Goal: Information Seeking & Learning: Learn about a topic

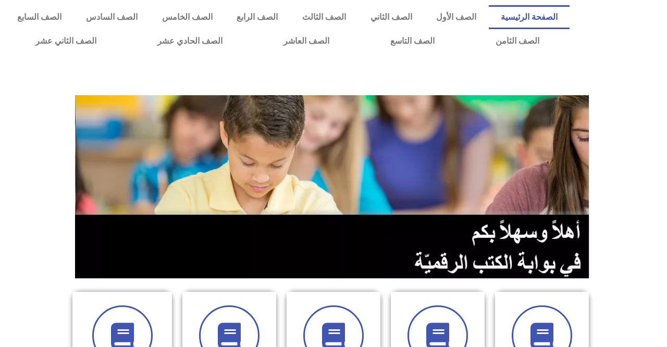
scroll to position [171, 0]
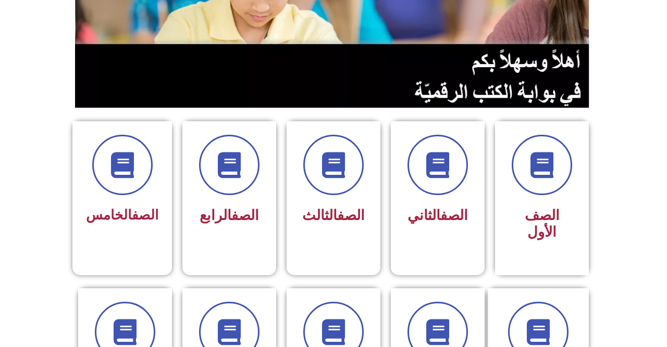
click at [247, 347] on span at bounding box center [229, 332] width 60 height 60
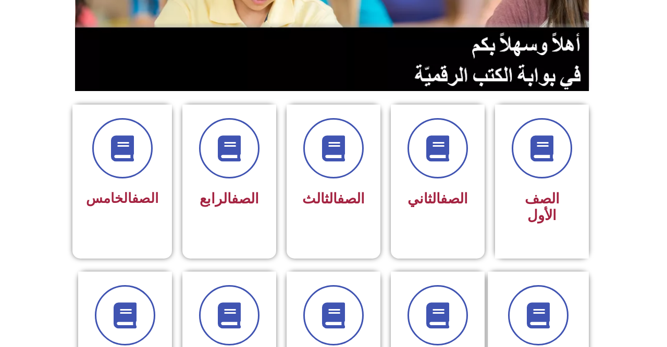
scroll to position [220, 0]
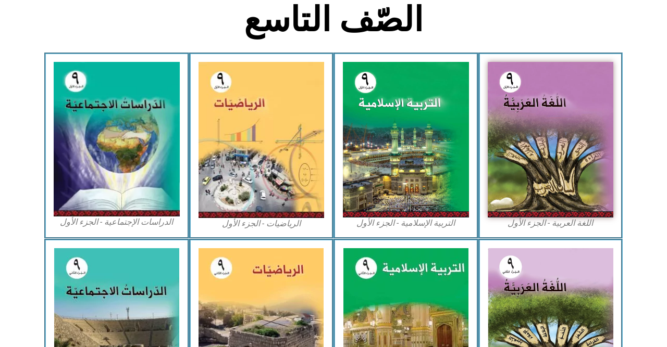
scroll to position [282, 0]
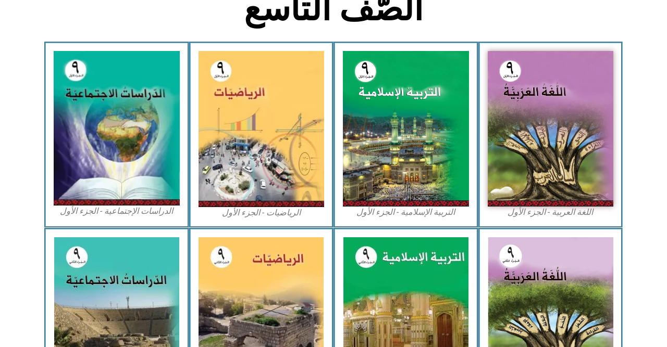
click at [416, 162] on img at bounding box center [406, 129] width 126 height 156
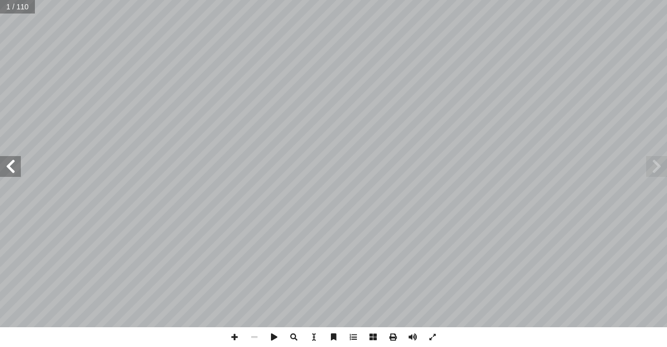
click at [0, 164] on span at bounding box center [10, 166] width 21 height 21
click at [0, 173] on span at bounding box center [10, 166] width 21 height 21
click at [6, 167] on span at bounding box center [10, 166] width 21 height 21
click at [14, 167] on span at bounding box center [10, 166] width 21 height 21
click at [14, 161] on span at bounding box center [10, 166] width 21 height 21
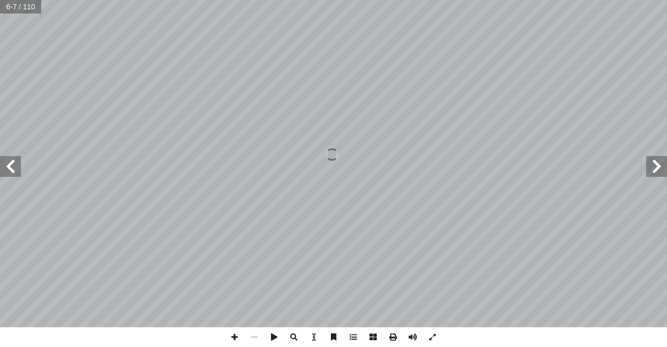
click at [14, 157] on span at bounding box center [10, 166] width 21 height 21
click at [19, 162] on span at bounding box center [10, 166] width 21 height 21
click at [18, 173] on span at bounding box center [10, 166] width 21 height 21
click at [17, 167] on span at bounding box center [10, 166] width 21 height 21
